Goal: Information Seeking & Learning: Learn about a topic

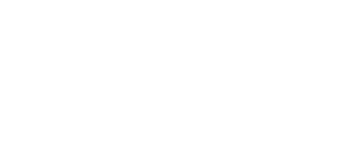
click at [127, 66] on div at bounding box center [173, 79] width 347 height 159
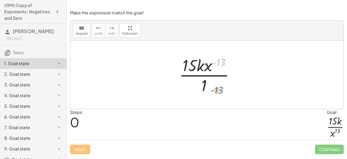
drag, startPoint x: 220, startPoint y: 63, endPoint x: 219, endPoint y: 93, distance: 29.7
click at [219, 93] on div at bounding box center [208, 74] width 65 height 41
click at [203, 84] on div at bounding box center [208, 74] width 65 height 41
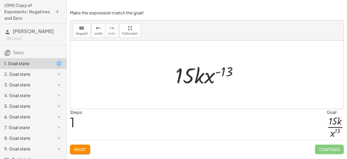
click at [200, 71] on div at bounding box center [209, 74] width 72 height 27
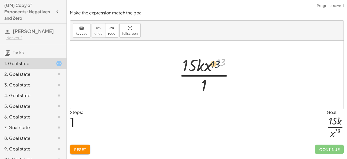
drag, startPoint x: 219, startPoint y: 62, endPoint x: 203, endPoint y: 68, distance: 16.6
click at [203, 68] on div at bounding box center [208, 74] width 65 height 41
click at [205, 63] on div at bounding box center [208, 74] width 65 height 41
click at [204, 81] on div at bounding box center [208, 74] width 65 height 41
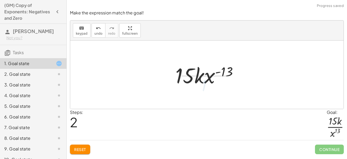
click at [201, 78] on div at bounding box center [209, 74] width 72 height 27
drag, startPoint x: 201, startPoint y: 78, endPoint x: 215, endPoint y: 76, distance: 14.7
click at [215, 76] on div at bounding box center [209, 74] width 72 height 27
drag, startPoint x: 220, startPoint y: 73, endPoint x: 188, endPoint y: 93, distance: 37.9
click at [188, 93] on div "· 15 · k · x ( - 13 ) · 1 - ( 13 ) · 15 · k · x ( - 13 )" at bounding box center [206, 75] width 273 height 68
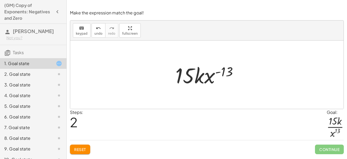
click at [216, 84] on div at bounding box center [209, 74] width 72 height 27
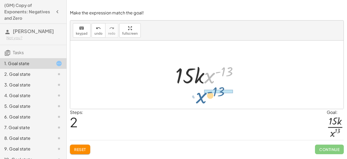
drag, startPoint x: 211, startPoint y: 81, endPoint x: 176, endPoint y: 102, distance: 41.6
click at [176, 102] on div "· 15 · k · x ( - 13 ) · 1 · x ( - 13 ) · 15 · k · x ( - 13 )" at bounding box center [206, 75] width 273 height 68
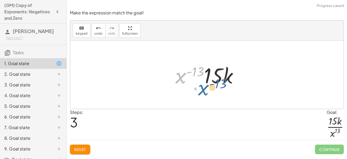
drag, startPoint x: 180, startPoint y: 80, endPoint x: 204, endPoint y: 92, distance: 26.6
click at [204, 92] on div "· 15 · k · x ( - 13 ) · 1 · 15 · k · x ( - 13 ) · x ( - 13 ) · 15 · k · x ( - 1…" at bounding box center [206, 75] width 273 height 68
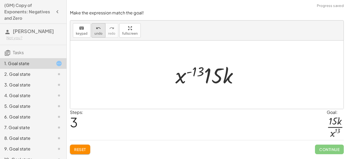
click at [96, 29] on icon "undo" at bounding box center [98, 28] width 5 height 6
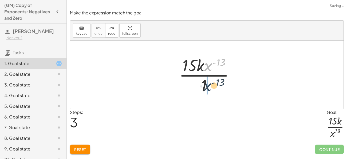
drag, startPoint x: 207, startPoint y: 66, endPoint x: 204, endPoint y: 89, distance: 23.6
click at [204, 89] on div at bounding box center [208, 74] width 65 height 41
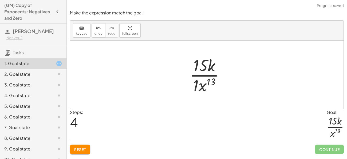
click at [197, 88] on div at bounding box center [209, 74] width 44 height 41
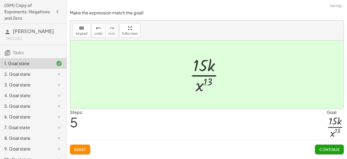
click at [326, 147] on span "Continue" at bounding box center [329, 149] width 20 height 5
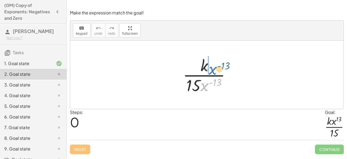
drag, startPoint x: 204, startPoint y: 86, endPoint x: 212, endPoint y: 69, distance: 19.3
click at [212, 69] on div at bounding box center [208, 74] width 57 height 41
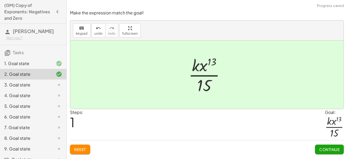
click at [328, 150] on span "Continue" at bounding box center [329, 149] width 20 height 5
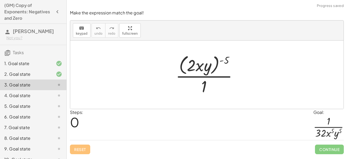
click at [222, 61] on div at bounding box center [209, 74] width 72 height 43
drag, startPoint x: 203, startPoint y: 86, endPoint x: 227, endPoint y: 61, distance: 34.5
click at [227, 61] on div at bounding box center [209, 74] width 72 height 43
click at [85, 147] on span "Reset" at bounding box center [80, 149] width 12 height 5
drag, startPoint x: 196, startPoint y: 66, endPoint x: 199, endPoint y: 53, distance: 13.8
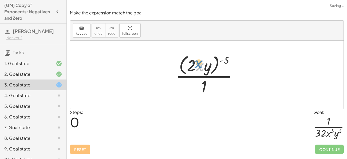
click at [199, 53] on div at bounding box center [209, 74] width 72 height 43
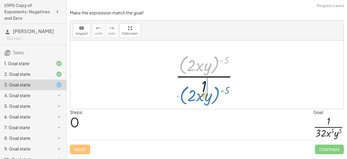
drag, startPoint x: 183, startPoint y: 61, endPoint x: 184, endPoint y: 92, distance: 31.0
click at [184, 92] on div at bounding box center [209, 74] width 72 height 43
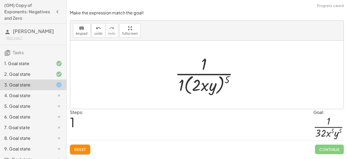
click at [182, 83] on div at bounding box center [208, 74] width 73 height 43
click at [232, 81] on div at bounding box center [208, 74] width 67 height 43
click at [225, 79] on div at bounding box center [208, 74] width 67 height 43
drag, startPoint x: 225, startPoint y: 79, endPoint x: 201, endPoint y: 86, distance: 24.9
click at [201, 86] on div at bounding box center [208, 74] width 67 height 43
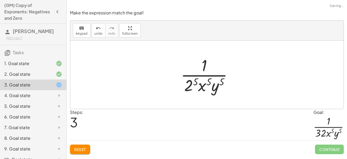
click at [191, 85] on div at bounding box center [209, 74] width 62 height 41
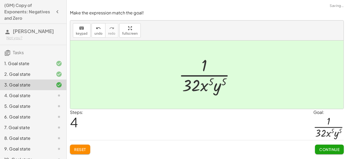
click at [206, 88] on div at bounding box center [209, 74] width 66 height 41
click at [330, 149] on span "Continue" at bounding box center [329, 149] width 20 height 5
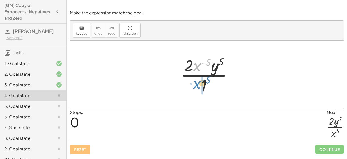
drag, startPoint x: 194, startPoint y: 68, endPoint x: 194, endPoint y: 86, distance: 18.9
click at [194, 86] on div at bounding box center [208, 74] width 61 height 41
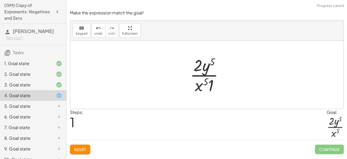
click at [210, 85] on div at bounding box center [208, 74] width 43 height 41
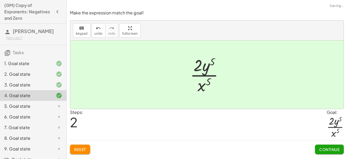
click at [331, 152] on button "Continue" at bounding box center [329, 150] width 29 height 10
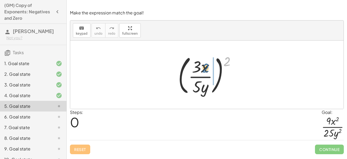
drag, startPoint x: 224, startPoint y: 57, endPoint x: 203, endPoint y: 63, distance: 22.1
click at [203, 63] on div at bounding box center [208, 75] width 67 height 44
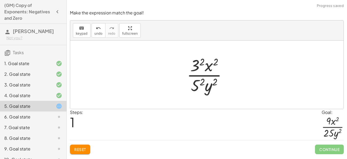
click at [214, 80] on div at bounding box center [209, 74] width 50 height 41
click at [202, 80] on div at bounding box center [209, 74] width 50 height 41
click at [203, 61] on div at bounding box center [209, 74] width 52 height 41
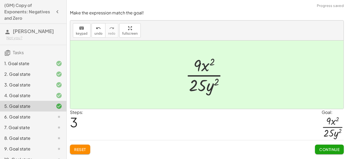
click at [323, 148] on span "Continue" at bounding box center [329, 149] width 20 height 5
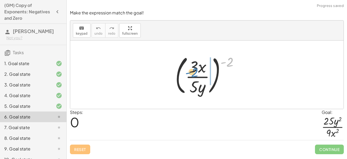
drag, startPoint x: 226, startPoint y: 58, endPoint x: 192, endPoint y: 67, distance: 35.3
click at [192, 67] on div at bounding box center [208, 75] width 73 height 44
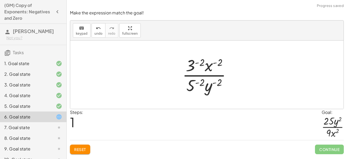
click at [201, 61] on div at bounding box center [209, 74] width 58 height 41
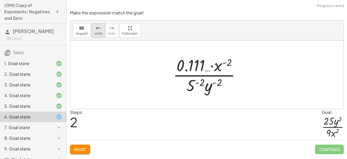
click at [97, 33] on span "undo" at bounding box center [98, 34] width 8 height 4
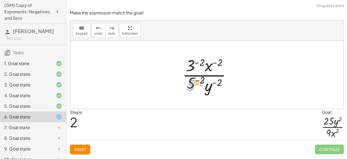
drag, startPoint x: 185, startPoint y: 82, endPoint x: 186, endPoint y: 78, distance: 4.3
click at [186, 78] on div at bounding box center [209, 74] width 58 height 41
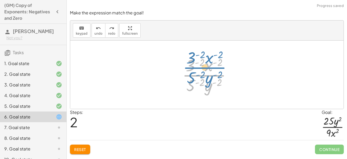
drag, startPoint x: 188, startPoint y: 77, endPoint x: 186, endPoint y: 80, distance: 3.9
click at [186, 80] on div at bounding box center [209, 74] width 58 height 41
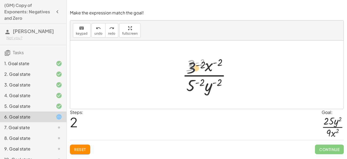
drag, startPoint x: 191, startPoint y: 70, endPoint x: 184, endPoint y: 93, distance: 24.4
click at [184, 93] on div at bounding box center [209, 74] width 58 height 41
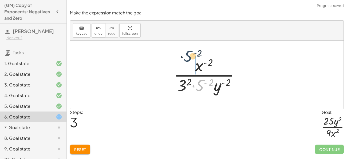
drag, startPoint x: 199, startPoint y: 89, endPoint x: 184, endPoint y: 64, distance: 29.2
click at [184, 64] on div at bounding box center [208, 74] width 75 height 41
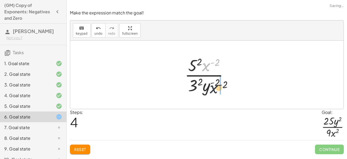
drag, startPoint x: 207, startPoint y: 63, endPoint x: 216, endPoint y: 93, distance: 31.6
click at [216, 93] on div at bounding box center [208, 74] width 53 height 41
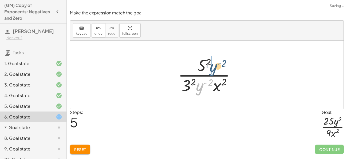
drag, startPoint x: 199, startPoint y: 87, endPoint x: 214, endPoint y: 64, distance: 26.9
click at [214, 64] on div at bounding box center [208, 74] width 67 height 41
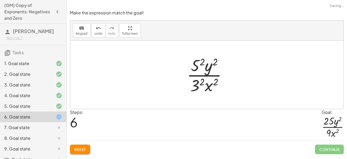
click at [201, 61] on div at bounding box center [209, 74] width 50 height 41
click at [201, 81] on div at bounding box center [209, 74] width 52 height 41
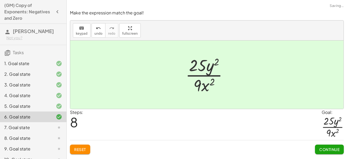
click at [321, 151] on span "Continue" at bounding box center [329, 149] width 20 height 5
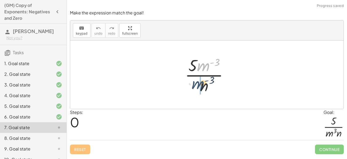
drag, startPoint x: 203, startPoint y: 65, endPoint x: 193, endPoint y: 89, distance: 25.3
click at [193, 89] on div at bounding box center [208, 74] width 53 height 41
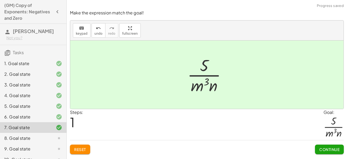
click at [328, 145] on button "Continue" at bounding box center [329, 150] width 29 height 10
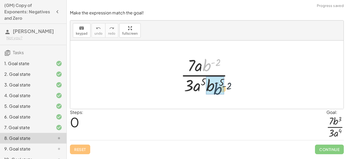
drag, startPoint x: 207, startPoint y: 69, endPoint x: 215, endPoint y: 96, distance: 28.6
click at [215, 96] on div "· b ( - 2 ) · 7 · a · b ( - 2 ) · 3 · a 5 · b ( - 5 )" at bounding box center [207, 75] width 68 height 44
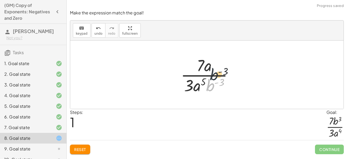
drag, startPoint x: 211, startPoint y: 87, endPoint x: 215, endPoint y: 73, distance: 15.0
click at [215, 73] on div at bounding box center [209, 74] width 62 height 41
drag, startPoint x: 210, startPoint y: 83, endPoint x: 216, endPoint y: 59, distance: 24.8
click at [216, 59] on div at bounding box center [209, 74] width 62 height 41
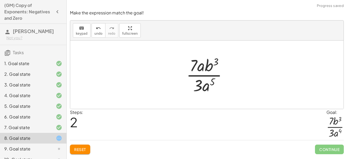
click at [215, 63] on div at bounding box center [209, 74] width 50 height 41
drag, startPoint x: 199, startPoint y: 68, endPoint x: 205, endPoint y: 99, distance: 31.0
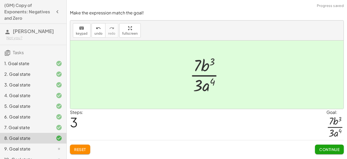
click at [321, 148] on span "Continue" at bounding box center [329, 149] width 20 height 5
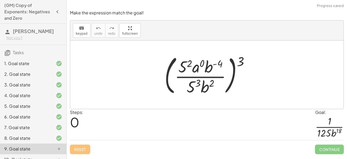
drag, startPoint x: 240, startPoint y: 57, endPoint x: 214, endPoint y: 65, distance: 27.3
click at [214, 65] on div at bounding box center [209, 75] width 94 height 44
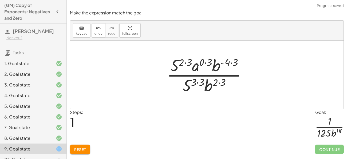
click at [199, 78] on div at bounding box center [208, 74] width 89 height 41
click at [212, 81] on div at bounding box center [208, 74] width 89 height 41
click at [216, 81] on div at bounding box center [208, 74] width 89 height 41
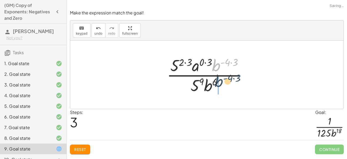
drag, startPoint x: 217, startPoint y: 64, endPoint x: 219, endPoint y: 82, distance: 18.3
click at [219, 82] on div at bounding box center [208, 74] width 89 height 41
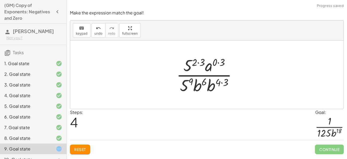
click at [224, 84] on div at bounding box center [209, 74] width 70 height 41
click at [215, 62] on div at bounding box center [209, 74] width 66 height 41
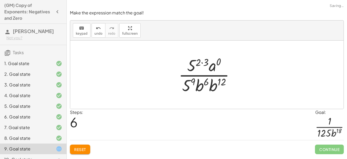
click at [202, 63] on div at bounding box center [209, 74] width 66 height 41
click at [236, 87] on div at bounding box center [209, 74] width 66 height 41
click at [207, 81] on div at bounding box center [209, 74] width 66 height 41
click at [212, 83] on div at bounding box center [209, 74] width 66 height 41
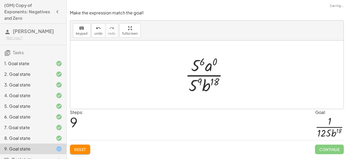
click at [201, 81] on div at bounding box center [209, 74] width 52 height 41
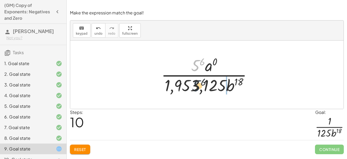
drag, startPoint x: 194, startPoint y: 66, endPoint x: 194, endPoint y: 87, distance: 20.8
click at [194, 87] on div at bounding box center [209, 74] width 100 height 41
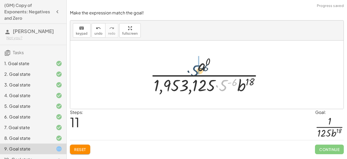
drag, startPoint x: 219, startPoint y: 88, endPoint x: 188, endPoint y: 71, distance: 35.6
click at [188, 71] on div at bounding box center [209, 74] width 122 height 41
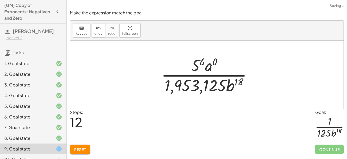
click at [193, 75] on div at bounding box center [209, 74] width 100 height 41
click at [193, 78] on div at bounding box center [209, 74] width 100 height 41
click at [98, 32] on span "undo" at bounding box center [98, 34] width 8 height 4
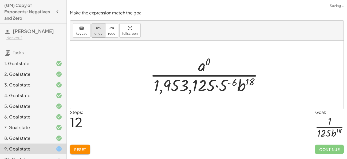
click at [99, 32] on span "undo" at bounding box center [98, 34] width 8 height 4
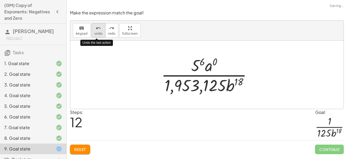
click at [100, 33] on button "undo undo" at bounding box center [99, 30] width 14 height 14
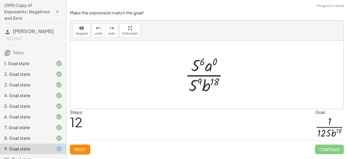
click at [191, 88] on div at bounding box center [209, 74] width 52 height 41
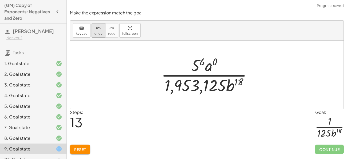
click at [92, 27] on button "undo undo" at bounding box center [99, 30] width 14 height 14
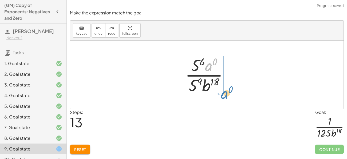
drag, startPoint x: 210, startPoint y: 67, endPoint x: 227, endPoint y: 93, distance: 30.9
click at [227, 93] on div at bounding box center [209, 74] width 52 height 41
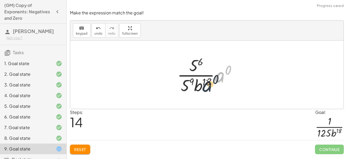
drag, startPoint x: 223, startPoint y: 75, endPoint x: 209, endPoint y: 85, distance: 17.5
click at [209, 85] on div at bounding box center [209, 74] width 69 height 41
drag, startPoint x: 219, startPoint y: 76, endPoint x: 186, endPoint y: 84, distance: 34.2
click at [186, 84] on div at bounding box center [209, 74] width 69 height 41
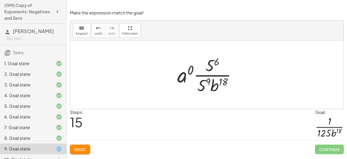
click at [86, 149] on button "Reset" at bounding box center [80, 150] width 20 height 10
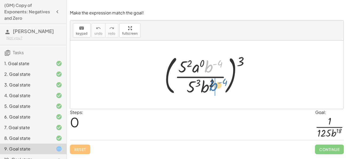
drag, startPoint x: 209, startPoint y: 69, endPoint x: 214, endPoint y: 90, distance: 20.8
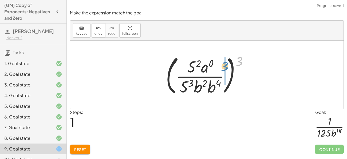
drag, startPoint x: 238, startPoint y: 64, endPoint x: 223, endPoint y: 68, distance: 15.5
click at [223, 68] on div at bounding box center [209, 75] width 92 height 44
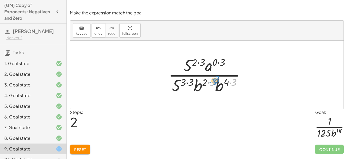
drag, startPoint x: 209, startPoint y: 82, endPoint x: 206, endPoint y: 82, distance: 2.9
click at [206, 82] on div at bounding box center [209, 74] width 86 height 41
drag, startPoint x: 200, startPoint y: 85, endPoint x: 218, endPoint y: 86, distance: 18.2
click at [211, 82] on div at bounding box center [208, 74] width 87 height 41
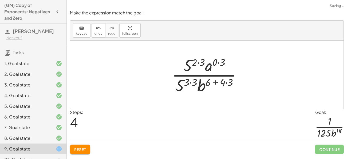
click at [230, 81] on div at bounding box center [208, 74] width 79 height 41
click at [227, 81] on div at bounding box center [208, 74] width 75 height 41
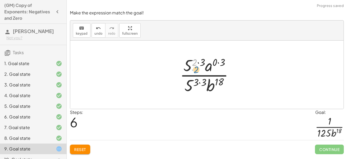
drag, startPoint x: 196, startPoint y: 64, endPoint x: 197, endPoint y: 67, distance: 3.6
click at [197, 67] on div at bounding box center [208, 74] width 63 height 41
drag, startPoint x: 202, startPoint y: 60, endPoint x: 201, endPoint y: 82, distance: 22.2
click at [201, 82] on div at bounding box center [208, 74] width 63 height 41
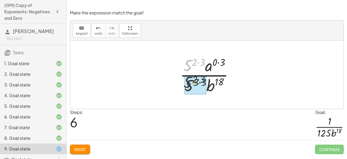
drag, startPoint x: 187, startPoint y: 64, endPoint x: 186, endPoint y: 91, distance: 26.7
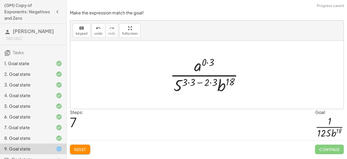
click at [208, 83] on div at bounding box center [208, 74] width 83 height 41
click at [210, 83] on div at bounding box center [208, 74] width 83 height 41
click at [195, 81] on div at bounding box center [208, 74] width 75 height 41
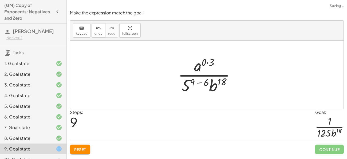
click at [202, 84] on div at bounding box center [208, 74] width 67 height 41
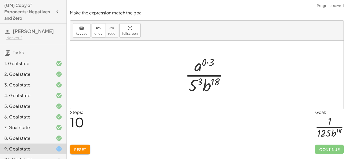
click at [193, 89] on div at bounding box center [208, 74] width 53 height 41
click at [205, 63] on div at bounding box center [209, 74] width 62 height 41
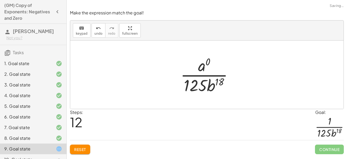
click at [205, 65] on div at bounding box center [209, 74] width 62 height 41
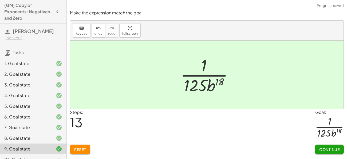
click at [332, 150] on span "Continue" at bounding box center [329, 149] width 20 height 5
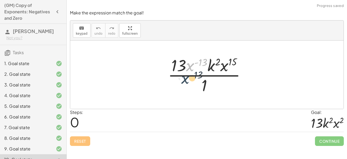
drag, startPoint x: 193, startPoint y: 65, endPoint x: 189, endPoint y: 78, distance: 14.2
click at [189, 78] on div at bounding box center [208, 74] width 87 height 41
drag, startPoint x: 190, startPoint y: 65, endPoint x: 189, endPoint y: 89, distance: 24.1
click at [189, 89] on div at bounding box center [208, 74] width 87 height 41
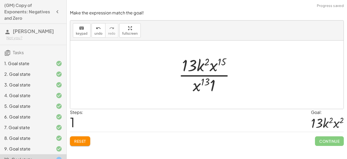
click at [202, 85] on div at bounding box center [209, 74] width 66 height 41
click at [203, 82] on div at bounding box center [209, 74] width 66 height 41
click at [205, 82] on div at bounding box center [209, 74] width 66 height 41
drag, startPoint x: 212, startPoint y: 69, endPoint x: 195, endPoint y: 89, distance: 26.1
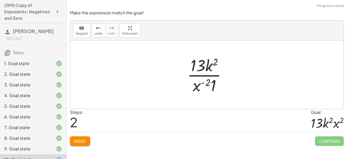
click at [207, 84] on div at bounding box center [208, 74] width 49 height 41
click at [200, 86] on div at bounding box center [208, 74] width 49 height 41
drag, startPoint x: 196, startPoint y: 89, endPoint x: 218, endPoint y: 74, distance: 26.3
click at [218, 74] on div at bounding box center [208, 74] width 49 height 41
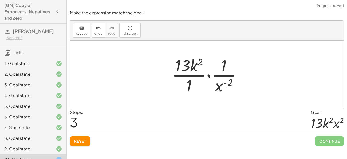
click at [223, 71] on div at bounding box center [208, 74] width 79 height 41
click at [98, 32] on span "undo" at bounding box center [98, 34] width 8 height 4
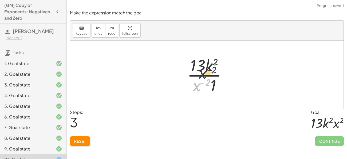
drag, startPoint x: 195, startPoint y: 89, endPoint x: 201, endPoint y: 72, distance: 18.1
click at [201, 72] on div at bounding box center [208, 74] width 49 height 41
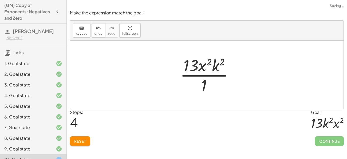
click at [203, 84] on div at bounding box center [208, 74] width 63 height 41
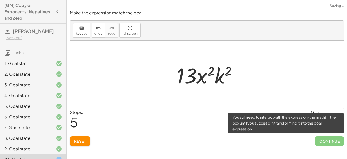
click at [322, 140] on span "Continue" at bounding box center [329, 141] width 29 height 10
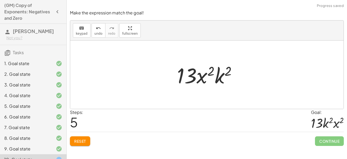
click at [208, 74] on div at bounding box center [208, 74] width 69 height 27
drag, startPoint x: 219, startPoint y: 77, endPoint x: 197, endPoint y: 78, distance: 21.6
click at [197, 78] on div at bounding box center [208, 74] width 69 height 27
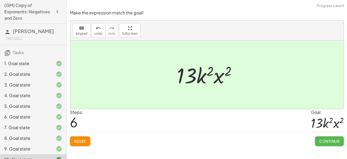
click at [334, 143] on span "Continue" at bounding box center [329, 141] width 20 height 5
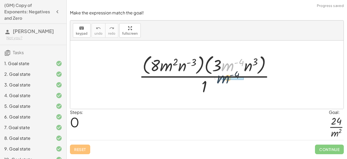
drag, startPoint x: 223, startPoint y: 68, endPoint x: 218, endPoint y: 82, distance: 15.4
click at [218, 82] on div at bounding box center [208, 74] width 145 height 43
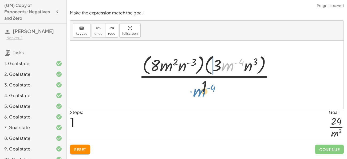
drag, startPoint x: 233, startPoint y: 72, endPoint x: 204, endPoint y: 97, distance: 38.4
click at [204, 97] on div "· m ( - 4 ) · ( · 8 · m 2 · n ( - 3 ) ) · ( · 3 · m ( - 4 ) · n 3 ) · 1" at bounding box center [207, 75] width 152 height 46
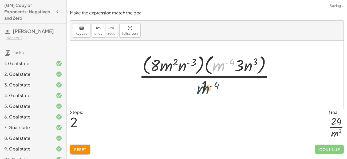
drag, startPoint x: 223, startPoint y: 68, endPoint x: 204, endPoint y: 91, distance: 30.2
click at [204, 91] on div at bounding box center [208, 74] width 145 height 43
click at [204, 85] on div at bounding box center [208, 74] width 145 height 43
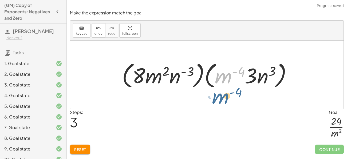
drag, startPoint x: 229, startPoint y: 79, endPoint x: 224, endPoint y: 100, distance: 21.4
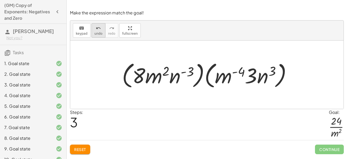
click at [97, 30] on icon "undo" at bounding box center [98, 28] width 5 height 6
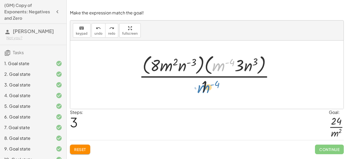
drag, startPoint x: 220, startPoint y: 67, endPoint x: 205, endPoint y: 89, distance: 26.6
click at [205, 89] on div at bounding box center [208, 74] width 145 height 43
drag, startPoint x: 220, startPoint y: 67, endPoint x: 219, endPoint y: 88, distance: 21.4
click at [219, 88] on div at bounding box center [208, 74] width 145 height 43
drag, startPoint x: 219, startPoint y: 61, endPoint x: 219, endPoint y: 90, distance: 28.6
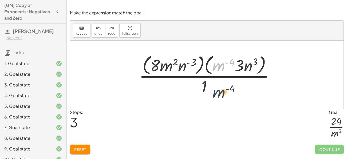
click at [219, 90] on div at bounding box center [208, 74] width 145 height 43
click at [201, 66] on div at bounding box center [208, 74] width 145 height 43
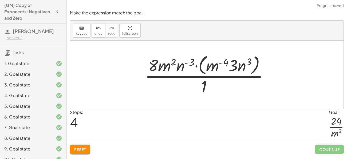
click at [200, 66] on div at bounding box center [208, 74] width 133 height 43
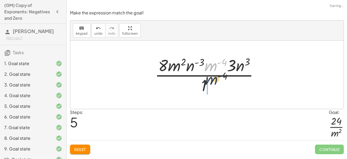
drag, startPoint x: 211, startPoint y: 69, endPoint x: 211, endPoint y: 84, distance: 15.5
click at [211, 84] on div at bounding box center [208, 74] width 113 height 41
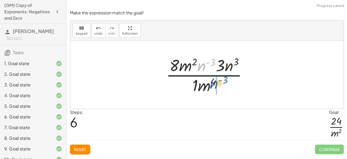
drag, startPoint x: 204, startPoint y: 69, endPoint x: 219, endPoint y: 87, distance: 23.4
click at [219, 87] on div at bounding box center [208, 74] width 91 height 41
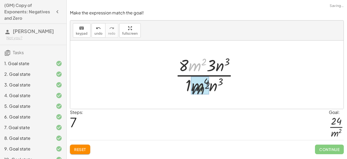
drag, startPoint x: 199, startPoint y: 67, endPoint x: 203, endPoint y: 93, distance: 25.6
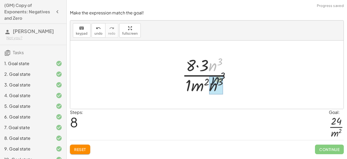
drag, startPoint x: 213, startPoint y: 68, endPoint x: 216, endPoint y: 85, distance: 17.3
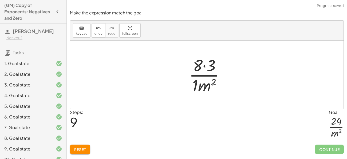
click at [196, 82] on div at bounding box center [208, 74] width 45 height 41
click at [207, 69] on div at bounding box center [209, 74] width 44 height 41
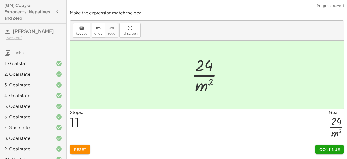
click at [319, 145] on button "Continue" at bounding box center [329, 150] width 29 height 10
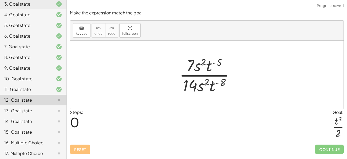
scroll to position [82, 0]
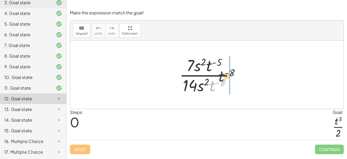
drag, startPoint x: 213, startPoint y: 85, endPoint x: 221, endPoint y: 71, distance: 15.7
click at [221, 71] on div at bounding box center [209, 74] width 65 height 41
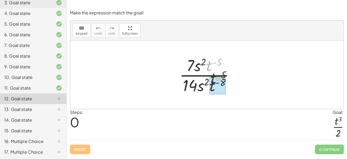
drag, startPoint x: 210, startPoint y: 65, endPoint x: 217, endPoint y: 87, distance: 23.1
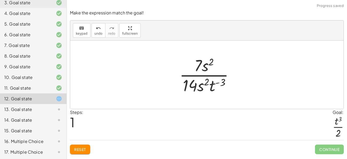
click at [216, 83] on div at bounding box center [209, 74] width 64 height 41
drag, startPoint x: 213, startPoint y: 87, endPoint x: 217, endPoint y: 72, distance: 16.0
click at [217, 72] on div at bounding box center [209, 74] width 64 height 41
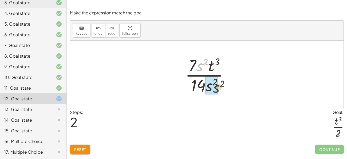
drag, startPoint x: 198, startPoint y: 67, endPoint x: 215, endPoint y: 89, distance: 27.8
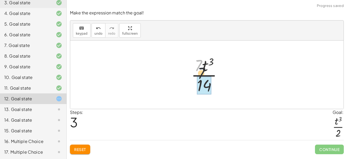
drag, startPoint x: 199, startPoint y: 67, endPoint x: 205, endPoint y: 85, distance: 18.8
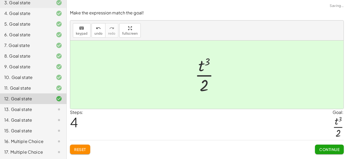
click at [324, 152] on span "Continue" at bounding box center [329, 149] width 20 height 5
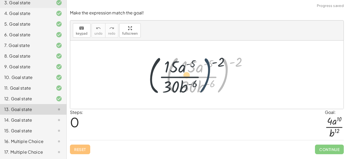
drag, startPoint x: 227, startPoint y: 62, endPoint x: 249, endPoint y: 63, distance: 21.9
click at [224, 64] on div at bounding box center [208, 75] width 91 height 44
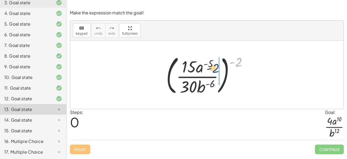
drag, startPoint x: 236, startPoint y: 61, endPoint x: 208, endPoint y: 67, distance: 29.2
click at [208, 67] on div at bounding box center [208, 75] width 91 height 44
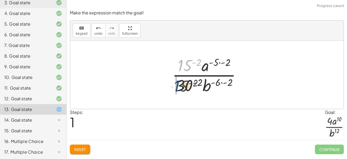
drag, startPoint x: 189, startPoint y: 63, endPoint x: 185, endPoint y: 86, distance: 23.7
click at [185, 86] on div at bounding box center [208, 74] width 78 height 41
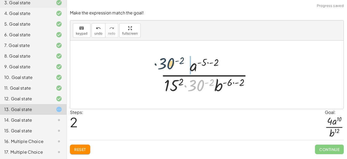
drag, startPoint x: 196, startPoint y: 85, endPoint x: 166, endPoint y: 63, distance: 37.4
click at [166, 63] on div at bounding box center [209, 74] width 102 height 41
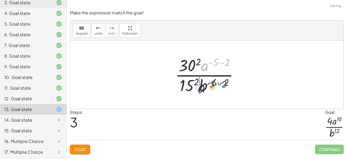
drag, startPoint x: 208, startPoint y: 63, endPoint x: 205, endPoint y: 85, distance: 22.1
click at [205, 85] on div at bounding box center [208, 74] width 73 height 41
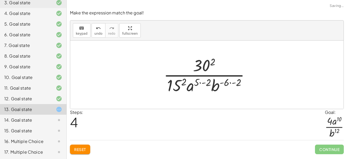
click at [215, 84] on div at bounding box center [209, 74] width 96 height 41
click at [225, 84] on div at bounding box center [209, 74] width 96 height 41
drag, startPoint x: 216, startPoint y: 87, endPoint x: 217, endPoint y: 76, distance: 10.8
click at [217, 76] on div at bounding box center [209, 74] width 96 height 41
drag, startPoint x: 216, startPoint y: 85, endPoint x: 218, endPoint y: 66, distance: 18.3
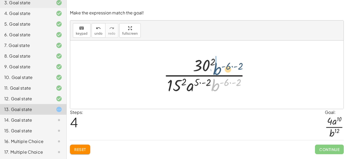
click at [218, 66] on div at bounding box center [209, 74] width 96 height 41
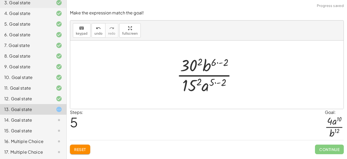
click at [217, 64] on div at bounding box center [209, 74] width 70 height 41
drag, startPoint x: 216, startPoint y: 82, endPoint x: 221, endPoint y: 80, distance: 5.5
click at [221, 80] on div at bounding box center [209, 74] width 66 height 41
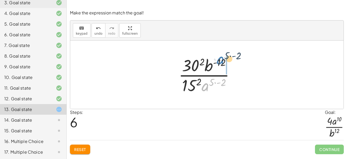
drag, startPoint x: 206, startPoint y: 86, endPoint x: 222, endPoint y: 59, distance: 30.8
click at [222, 59] on div at bounding box center [209, 74] width 66 height 41
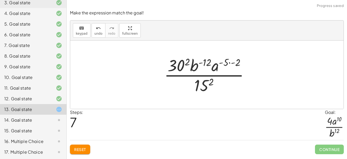
click at [230, 61] on div at bounding box center [208, 74] width 94 height 41
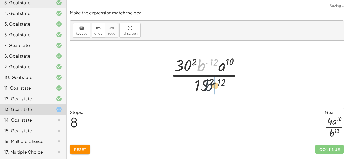
drag, startPoint x: 205, startPoint y: 63, endPoint x: 216, endPoint y: 91, distance: 30.4
click at [216, 91] on div at bounding box center [208, 74] width 81 height 41
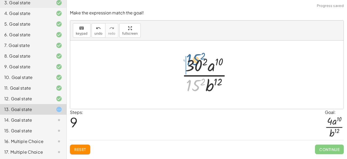
drag, startPoint x: 196, startPoint y: 83, endPoint x: 196, endPoint y: 61, distance: 22.7
click at [196, 61] on div at bounding box center [209, 74] width 60 height 41
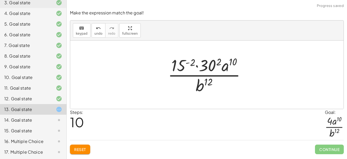
click at [204, 64] on div at bounding box center [208, 74] width 87 height 41
click at [190, 62] on div at bounding box center [208, 74] width 89 height 41
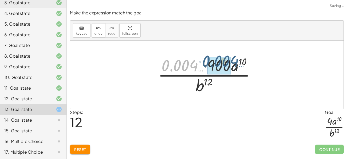
drag, startPoint x: 188, startPoint y: 64, endPoint x: 231, endPoint y: 59, distance: 43.0
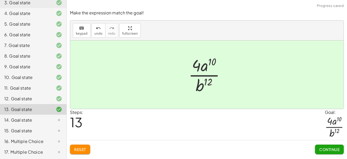
click at [331, 145] on button "Continue" at bounding box center [329, 150] width 29 height 10
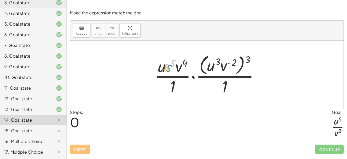
drag, startPoint x: 166, startPoint y: 65, endPoint x: 161, endPoint y: 62, distance: 5.2
click at [161, 62] on div at bounding box center [209, 74] width 114 height 43
drag, startPoint x: 160, startPoint y: 65, endPoint x: 160, endPoint y: 84, distance: 19.2
click at [160, 84] on div at bounding box center [209, 74] width 114 height 43
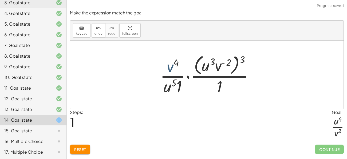
click at [167, 66] on div at bounding box center [208, 74] width 103 height 43
click at [169, 68] on div at bounding box center [208, 74] width 103 height 43
click at [174, 84] on div at bounding box center [208, 74] width 103 height 43
click at [179, 86] on div at bounding box center [208, 74] width 103 height 43
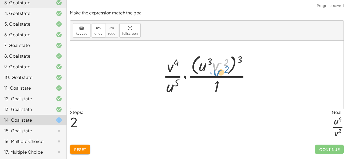
drag, startPoint x: 215, startPoint y: 69, endPoint x: 216, endPoint y: 73, distance: 4.3
click at [216, 73] on div at bounding box center [208, 74] width 97 height 43
click at [237, 60] on div at bounding box center [208, 74] width 97 height 43
click at [240, 61] on div at bounding box center [208, 74] width 97 height 43
drag, startPoint x: 240, startPoint y: 61, endPoint x: 222, endPoint y: 63, distance: 18.0
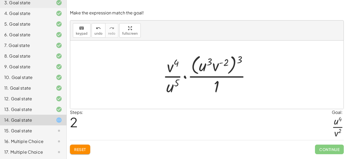
click at [222, 63] on div at bounding box center [208, 74] width 97 height 43
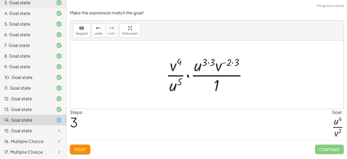
click at [202, 63] on div at bounding box center [209, 74] width 92 height 41
click at [212, 63] on div at bounding box center [209, 74] width 92 height 41
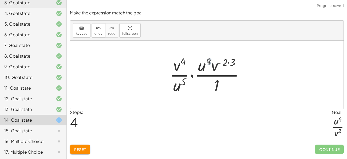
click at [217, 65] on div at bounding box center [208, 74] width 83 height 41
drag, startPoint x: 212, startPoint y: 68, endPoint x: 207, endPoint y: 89, distance: 21.7
click at [207, 89] on div at bounding box center [208, 74] width 83 height 41
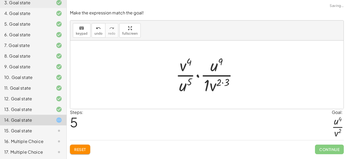
click at [222, 85] on div at bounding box center [209, 74] width 72 height 41
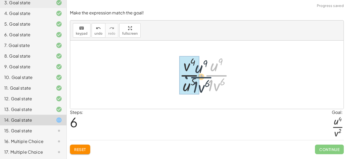
drag, startPoint x: 215, startPoint y: 75, endPoint x: 197, endPoint y: 76, distance: 17.4
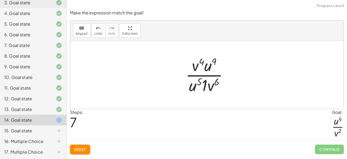
click at [196, 73] on div at bounding box center [209, 74] width 52 height 41
drag, startPoint x: 208, startPoint y: 69, endPoint x: 192, endPoint y: 90, distance: 25.9
click at [191, 83] on div at bounding box center [208, 74] width 57 height 41
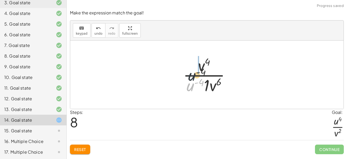
drag, startPoint x: 191, startPoint y: 88, endPoint x: 195, endPoint y: 68, distance: 20.0
click at [195, 68] on div at bounding box center [208, 74] width 57 height 41
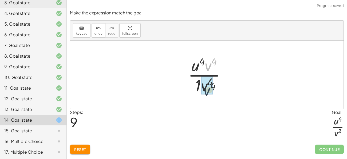
drag, startPoint x: 210, startPoint y: 66, endPoint x: 208, endPoint y: 94, distance: 27.3
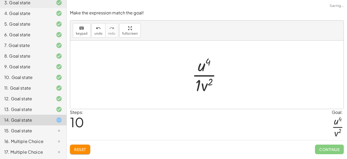
click at [198, 82] on div at bounding box center [208, 74] width 39 height 41
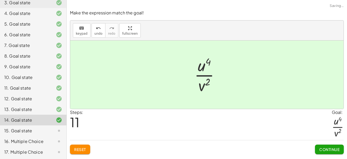
click at [321, 147] on span "Continue" at bounding box center [329, 149] width 20 height 5
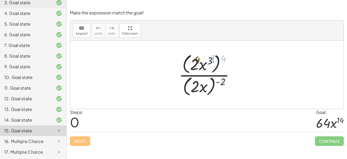
drag, startPoint x: 225, startPoint y: 60, endPoint x: 197, endPoint y: 61, distance: 27.8
click at [197, 61] on div at bounding box center [208, 75] width 65 height 46
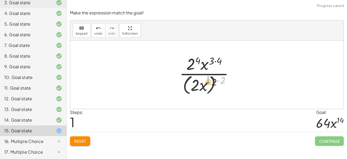
drag, startPoint x: 218, startPoint y: 79, endPoint x: 195, endPoint y: 85, distance: 24.1
click at [195, 85] on div at bounding box center [209, 74] width 64 height 43
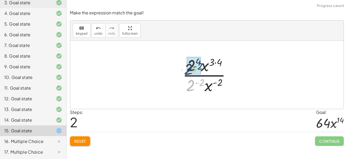
drag, startPoint x: 190, startPoint y: 85, endPoint x: 188, endPoint y: 68, distance: 17.0
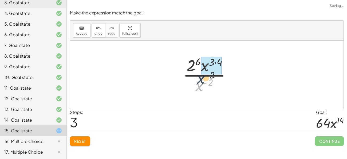
drag, startPoint x: 200, startPoint y: 88, endPoint x: 201, endPoint y: 75, distance: 13.4
click at [201, 75] on div at bounding box center [208, 74] width 57 height 41
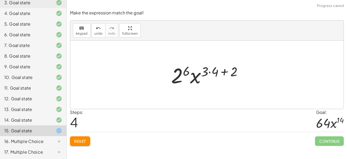
click at [212, 76] on div at bounding box center [208, 74] width 81 height 27
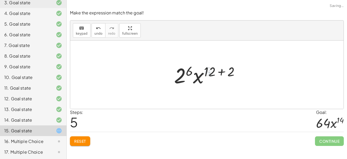
click at [214, 73] on div at bounding box center [208, 74] width 75 height 27
click at [227, 70] on div at bounding box center [208, 74] width 75 height 27
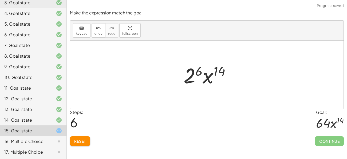
click at [189, 80] on div at bounding box center [209, 74] width 56 height 27
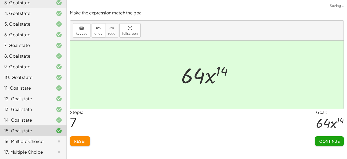
click at [321, 143] on span "Continue" at bounding box center [329, 141] width 20 height 5
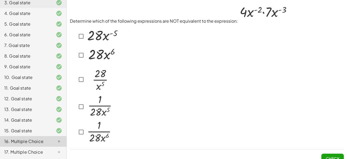
click at [85, 115] on div at bounding box center [94, 106] width 37 height 25
click at [322, 154] on button "Check" at bounding box center [332, 159] width 22 height 10
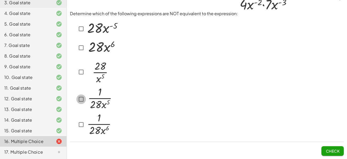
scroll to position [7, 0]
click at [323, 149] on button "Check" at bounding box center [332, 152] width 22 height 10
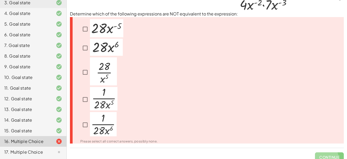
click at [323, 149] on span "Continue" at bounding box center [329, 155] width 29 height 14
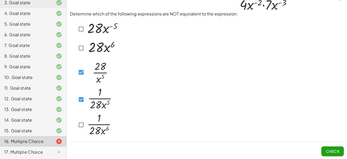
click at [324, 147] on button "Check" at bounding box center [332, 152] width 22 height 10
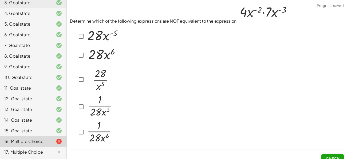
click at [265, 16] on img at bounding box center [263, 12] width 51 height 19
click at [74, 125] on icon at bounding box center [73, 122] width 6 height 6
click at [326, 157] on span "Check" at bounding box center [333, 158] width 14 height 5
click at [89, 104] on img at bounding box center [99, 105] width 27 height 23
click at [336, 154] on button "Check" at bounding box center [332, 159] width 22 height 10
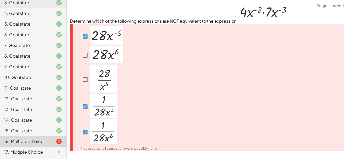
click at [101, 122] on img at bounding box center [103, 131] width 27 height 24
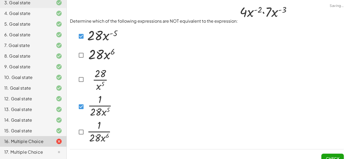
click at [94, 113] on img at bounding box center [99, 105] width 27 height 23
click at [93, 39] on img at bounding box center [102, 35] width 33 height 18
click at [101, 113] on img at bounding box center [99, 105] width 27 height 23
click at [91, 82] on img at bounding box center [99, 79] width 27 height 28
click at [87, 36] on img at bounding box center [102, 35] width 33 height 18
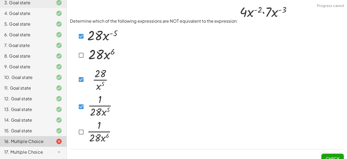
click at [337, 157] on span "Check" at bounding box center [333, 158] width 14 height 5
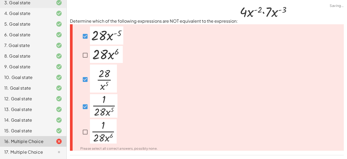
click at [120, 95] on div at bounding box center [116, 106] width 84 height 25
click at [108, 99] on img at bounding box center [103, 105] width 27 height 23
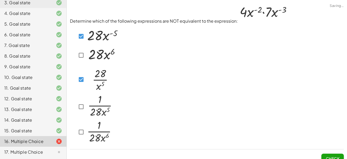
click at [103, 85] on img at bounding box center [99, 79] width 27 height 28
click at [98, 35] on img at bounding box center [102, 35] width 33 height 18
click at [99, 59] on img at bounding box center [102, 54] width 33 height 17
click at [102, 107] on img at bounding box center [99, 105] width 27 height 23
click at [108, 135] on img at bounding box center [99, 131] width 27 height 24
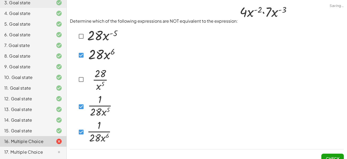
scroll to position [7, 0]
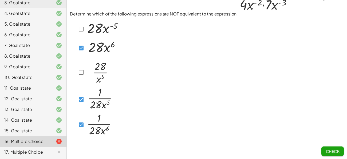
click at [335, 152] on span "Check" at bounding box center [333, 151] width 14 height 5
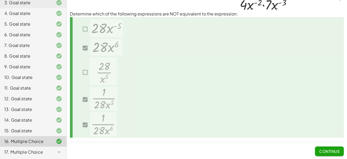
click at [337, 149] on span "Continue" at bounding box center [329, 151] width 20 height 5
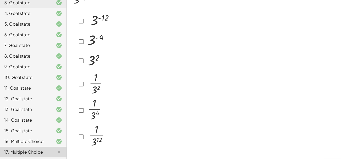
scroll to position [43, 0]
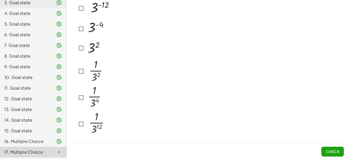
click at [96, 120] on img at bounding box center [97, 123] width 22 height 26
click at [336, 152] on span "Check" at bounding box center [333, 151] width 14 height 5
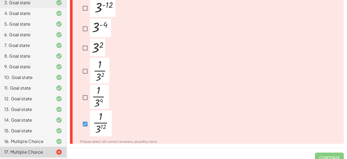
click at [93, 120] on img at bounding box center [101, 123] width 22 height 26
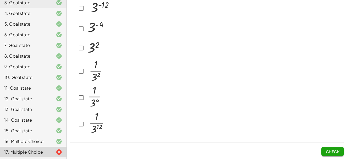
click at [324, 148] on button "Check" at bounding box center [332, 152] width 22 height 10
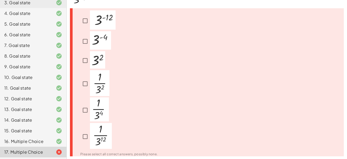
scroll to position [20, 0]
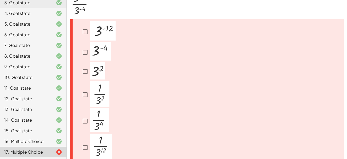
click at [100, 34] on img at bounding box center [103, 30] width 26 height 19
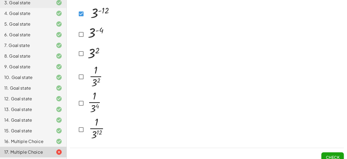
scroll to position [39, 0]
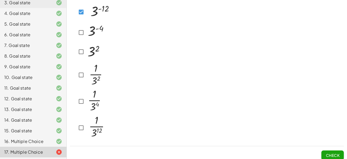
click at [92, 125] on img at bounding box center [97, 127] width 22 height 26
click at [91, 127] on img at bounding box center [97, 127] width 22 height 26
click at [93, 130] on img at bounding box center [97, 127] width 22 height 26
click at [100, 130] on img at bounding box center [97, 127] width 22 height 26
click at [336, 151] on button "Check" at bounding box center [332, 156] width 22 height 10
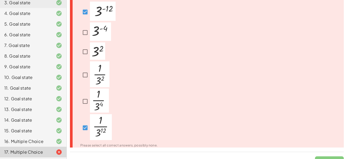
click at [104, 127] on img at bounding box center [101, 127] width 22 height 26
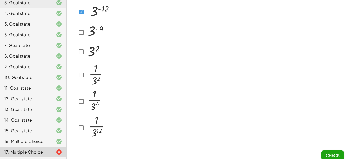
click at [90, 20] on img at bounding box center [99, 11] width 26 height 19
click at [93, 30] on img at bounding box center [96, 31] width 21 height 18
click at [94, 49] on img at bounding box center [93, 50] width 15 height 17
click at [327, 151] on button "Check" at bounding box center [332, 156] width 22 height 10
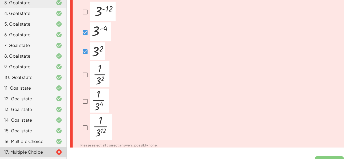
click at [90, 49] on img at bounding box center [97, 50] width 15 height 17
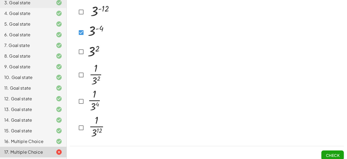
click at [90, 30] on img at bounding box center [96, 31] width 21 height 18
click at [97, 100] on img at bounding box center [95, 101] width 19 height 24
click at [334, 156] on span "Check" at bounding box center [333, 155] width 14 height 5
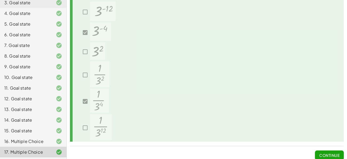
click at [321, 153] on span "Continue" at bounding box center [329, 155] width 20 height 5
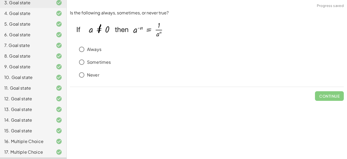
click at [96, 53] on div "Always" at bounding box center [209, 49] width 267 height 11
click at [95, 50] on p "Always" at bounding box center [94, 49] width 14 height 6
click at [330, 99] on button "Check" at bounding box center [332, 96] width 22 height 10
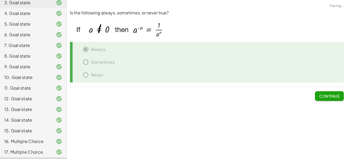
click at [331, 99] on button "Continue" at bounding box center [329, 96] width 29 height 10
